Goal: Check status: Check status

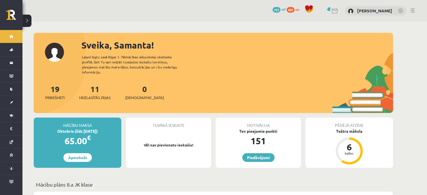
click at [213, 96] on div "19 Priekšmeti 11 Neizlasītās ziņas 0 Ieskaites" at bounding box center [213, 98] width 359 height 30
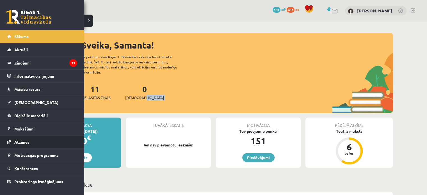
click at [25, 139] on link "Atzīmes" at bounding box center [42, 141] width 70 height 13
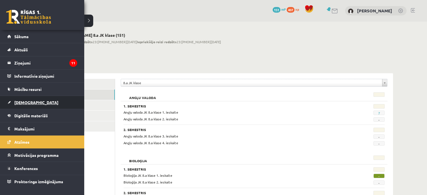
click at [22, 102] on span "[DEMOGRAPHIC_DATA]" at bounding box center [36, 102] width 44 height 5
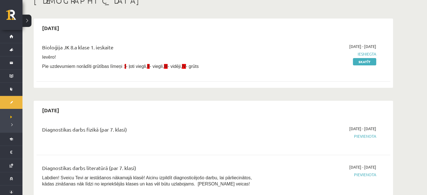
scroll to position [50, 0]
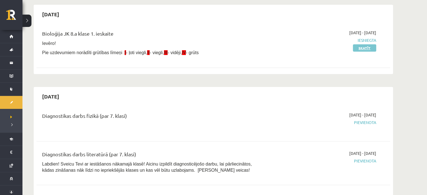
click at [364, 47] on link "Skatīt" at bounding box center [364, 47] width 23 height 7
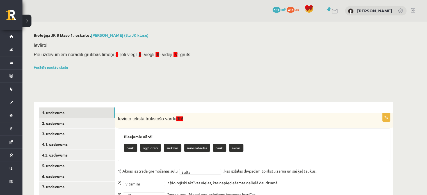
click at [27, 23] on button at bounding box center [26, 21] width 9 height 12
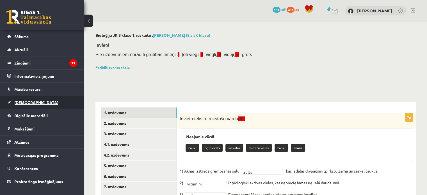
click at [22, 102] on span "[DEMOGRAPHIC_DATA]" at bounding box center [36, 102] width 44 height 5
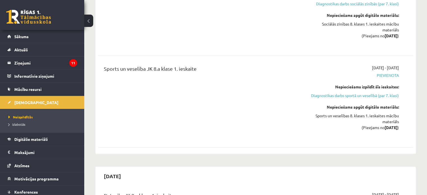
scroll to position [606, 0]
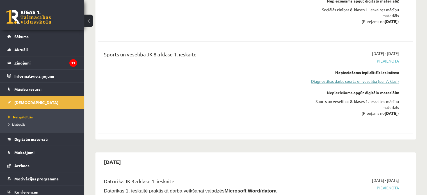
click at [376, 78] on link "Diagnostikas darbs sportā un veselībā (par 7. klasi)" at bounding box center [352, 81] width 93 height 6
